Goal: Navigation & Orientation: Find specific page/section

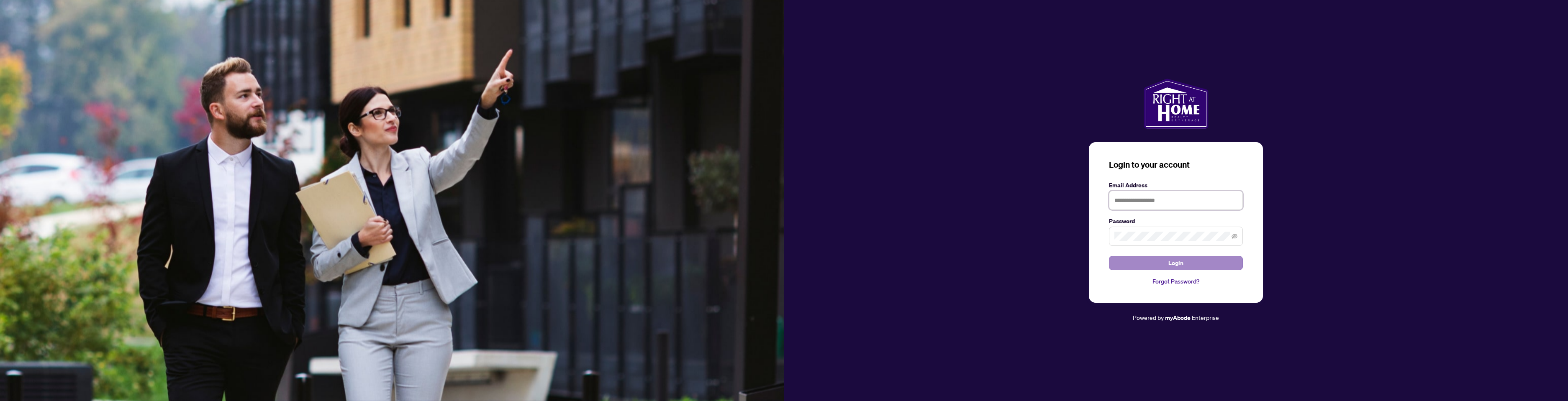
type input "**********"
click at [1143, 258] on button "Login" at bounding box center [1176, 263] width 134 height 14
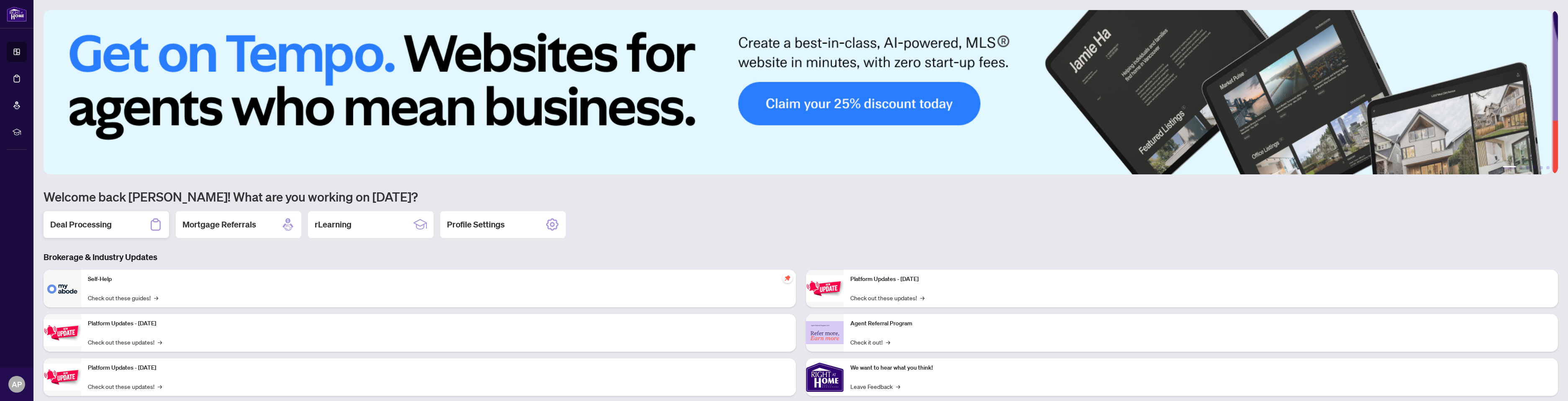
click at [140, 220] on div "Deal Processing" at bounding box center [106, 225] width 125 height 27
